Goal: Information Seeking & Learning: Learn about a topic

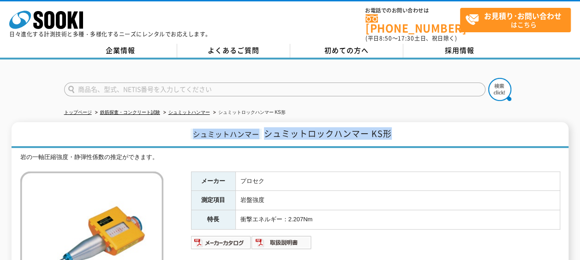
drag, startPoint x: 401, startPoint y: 128, endPoint x: 190, endPoint y: 134, distance: 210.6
click at [190, 134] on h1 "シュミットハンマー シュミットロックハンマー KS形" at bounding box center [290, 135] width 557 height 26
click at [253, 134] on h1 "シュミットハンマー シュミットロックハンマー KS形" at bounding box center [290, 135] width 557 height 26
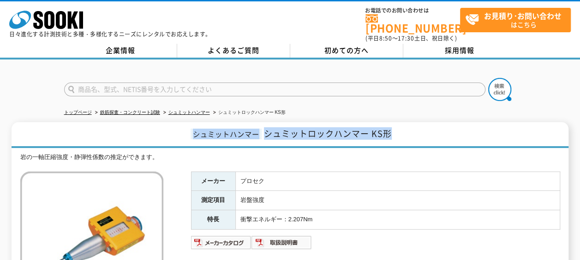
drag, startPoint x: 419, startPoint y: 128, endPoint x: 180, endPoint y: 124, distance: 239.2
click at [180, 124] on h1 "シュミットハンマー シュミットロックハンマー KS形" at bounding box center [290, 135] width 557 height 26
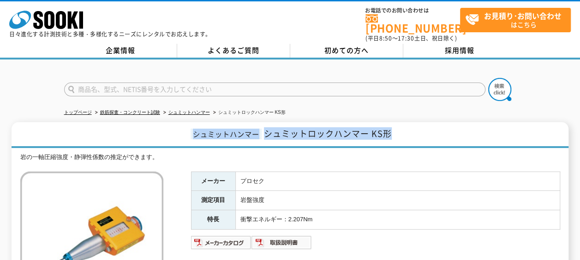
drag, startPoint x: 425, startPoint y: 130, endPoint x: 179, endPoint y: 138, distance: 245.7
click at [179, 138] on h1 "シュミットハンマー シュミットロックハンマー KS形" at bounding box center [290, 135] width 557 height 26
drag, startPoint x: 179, startPoint y: 138, endPoint x: 219, endPoint y: 136, distance: 39.8
click at [219, 136] on h1 "シュミットハンマー シュミットロックハンマー KS形" at bounding box center [290, 135] width 557 height 26
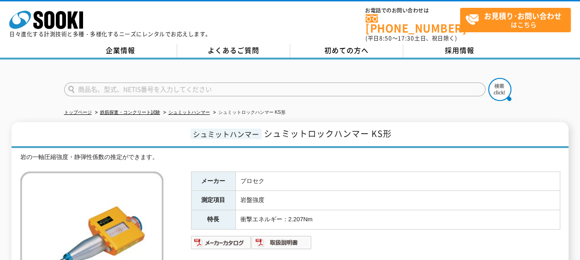
click at [239, 155] on div "岩の一軸圧縮強度・静弾性係数の推定ができます。" at bounding box center [290, 158] width 540 height 10
click at [371, 172] on td "プロセク" at bounding box center [397, 181] width 325 height 19
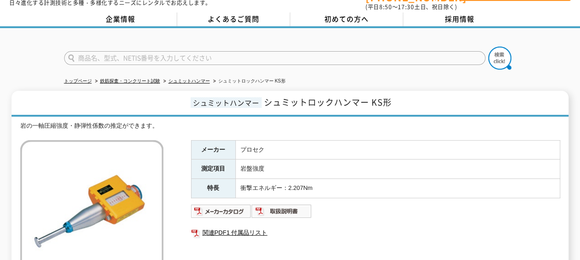
scroll to position [46, 0]
